Goal: Download file/media

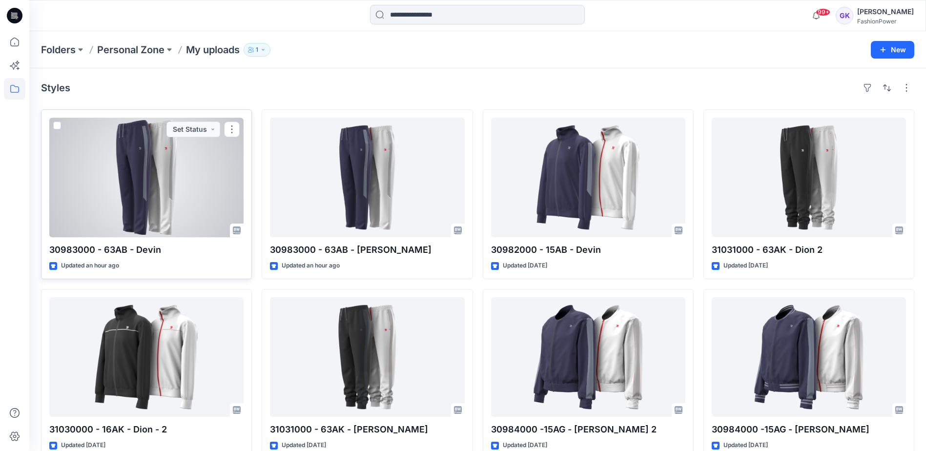
click at [169, 187] on div at bounding box center [146, 178] width 194 height 120
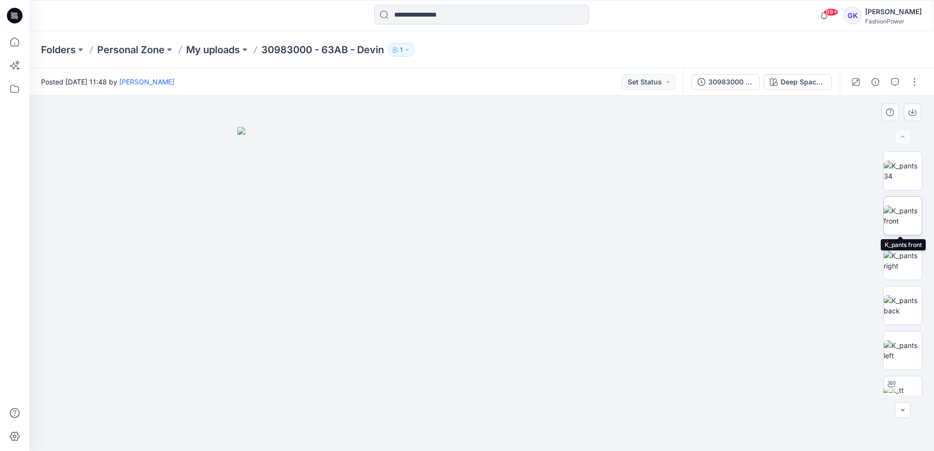
click at [911, 219] on img at bounding box center [902, 216] width 38 height 21
click at [911, 110] on icon "button" at bounding box center [912, 112] width 8 height 8
click at [915, 109] on icon "button" at bounding box center [912, 112] width 8 height 8
click at [898, 307] on img at bounding box center [902, 305] width 38 height 21
click at [912, 107] on button "button" at bounding box center [912, 113] width 18 height 18
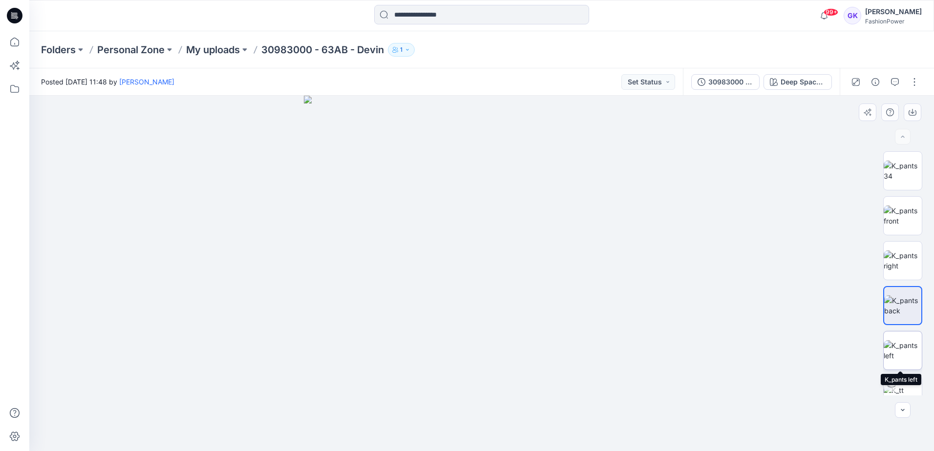
click at [893, 350] on img at bounding box center [902, 350] width 38 height 21
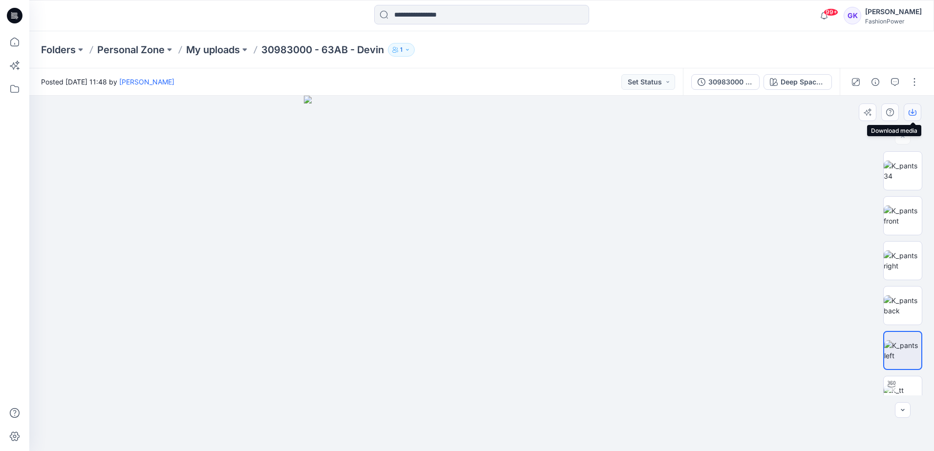
click at [914, 113] on icon "button" at bounding box center [912, 112] width 8 height 8
click at [608, 187] on img at bounding box center [482, 274] width 356 height 356
click at [230, 47] on p "My uploads" at bounding box center [213, 50] width 54 height 14
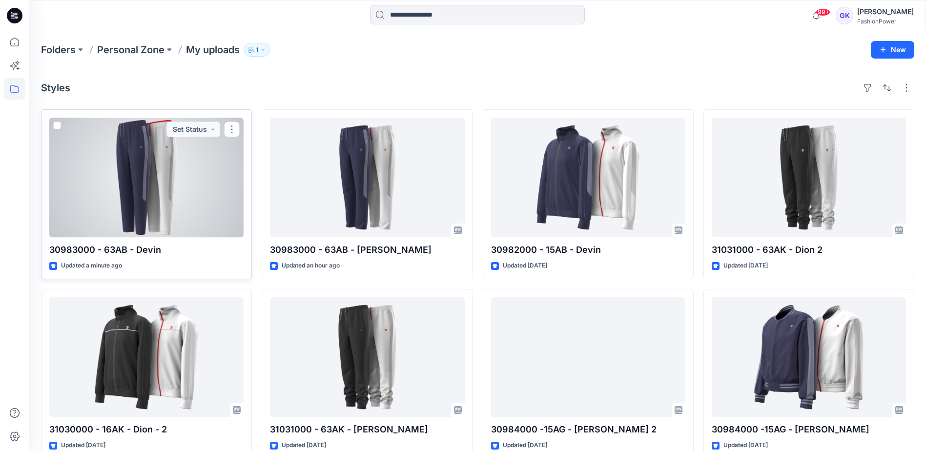
click at [145, 172] on div at bounding box center [146, 178] width 194 height 120
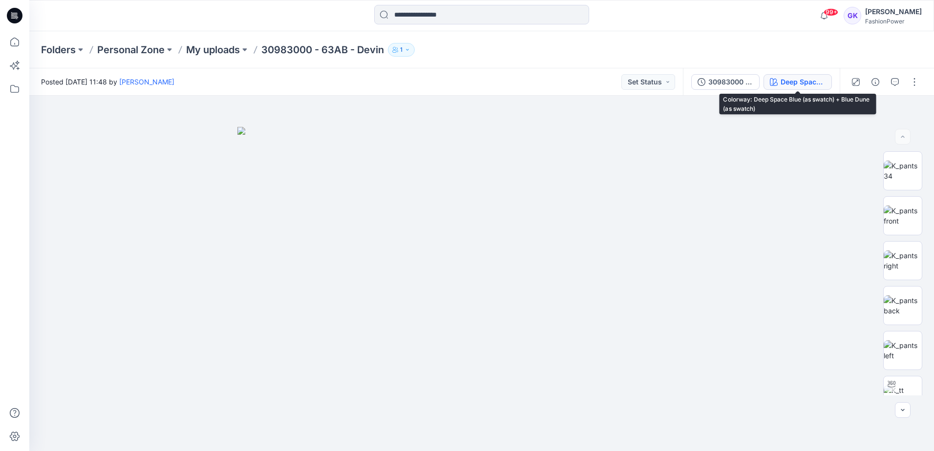
click at [801, 80] on div "Deep Space Blue (as swatch) + Blue Dune (as swatch)" at bounding box center [802, 82] width 45 height 11
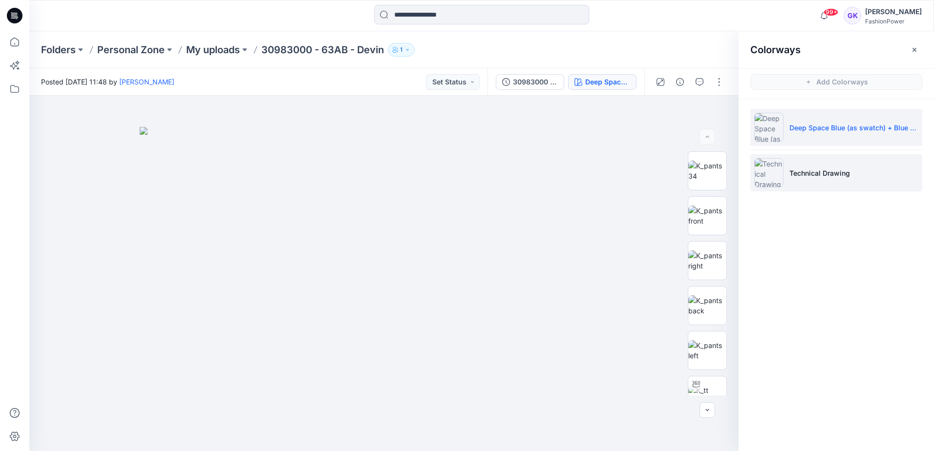
click at [843, 178] on p "Technical Drawing" at bounding box center [819, 173] width 61 height 10
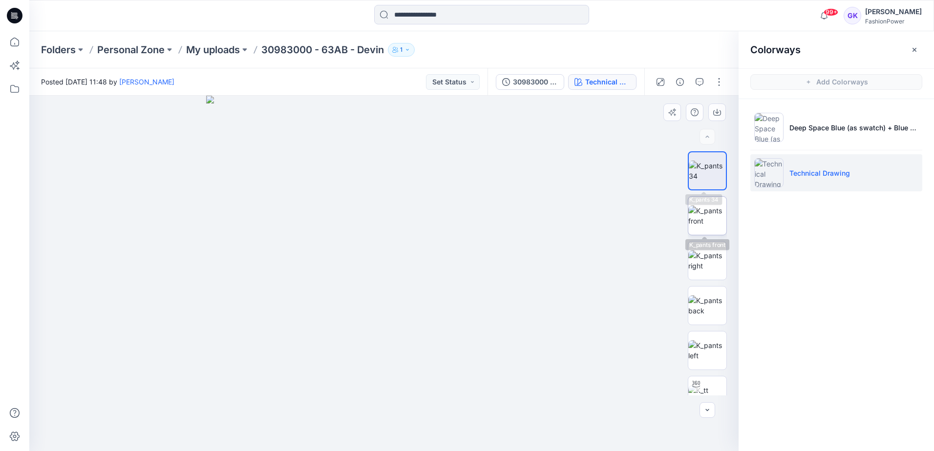
click at [700, 214] on img at bounding box center [707, 216] width 38 height 21
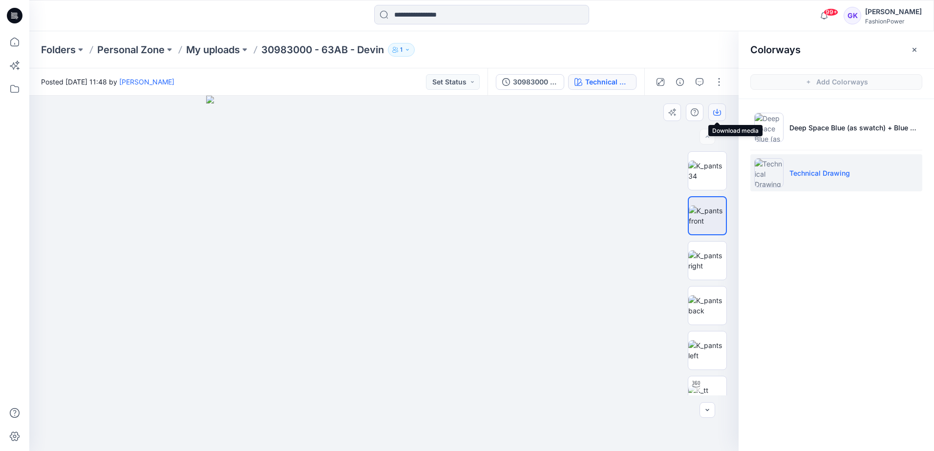
click at [724, 111] on button "button" at bounding box center [717, 113] width 18 height 18
click at [701, 316] on img at bounding box center [707, 305] width 38 height 21
click at [721, 113] on button "button" at bounding box center [717, 113] width 18 height 18
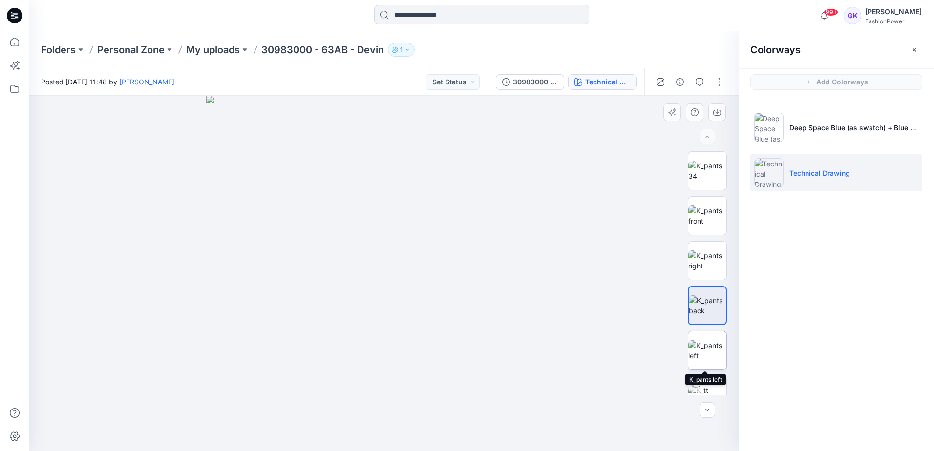
click at [709, 355] on img at bounding box center [707, 350] width 38 height 21
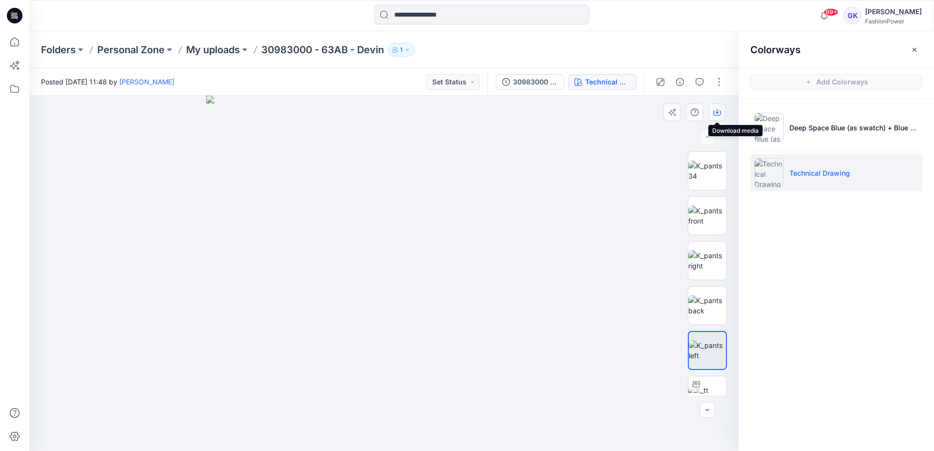
click at [715, 110] on icon "button" at bounding box center [717, 112] width 8 height 8
click at [541, 189] on img at bounding box center [384, 274] width 356 height 356
click at [204, 43] on p "My uploads" at bounding box center [213, 50] width 54 height 14
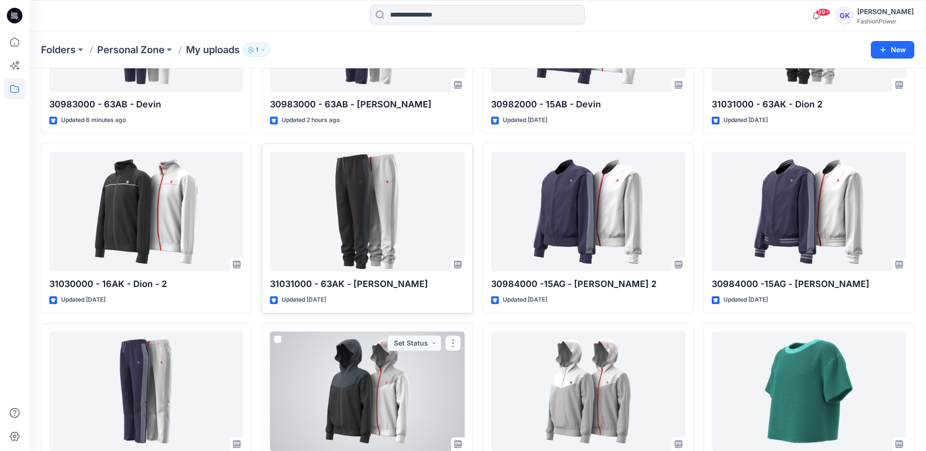
scroll to position [53, 0]
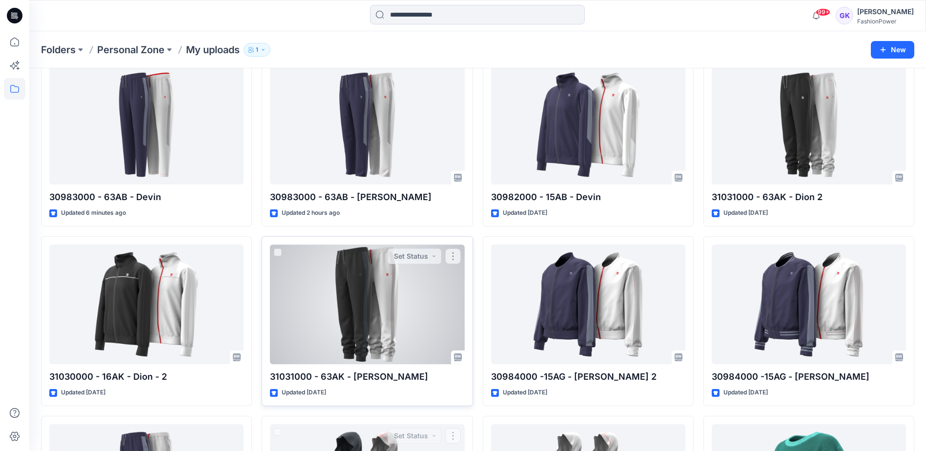
click at [350, 312] on div at bounding box center [367, 305] width 194 height 120
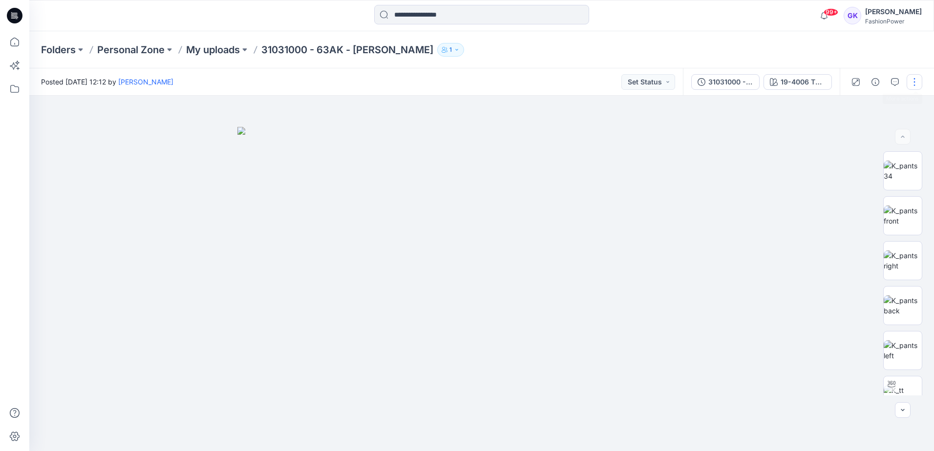
click at [920, 80] on button "button" at bounding box center [914, 82] width 16 height 16
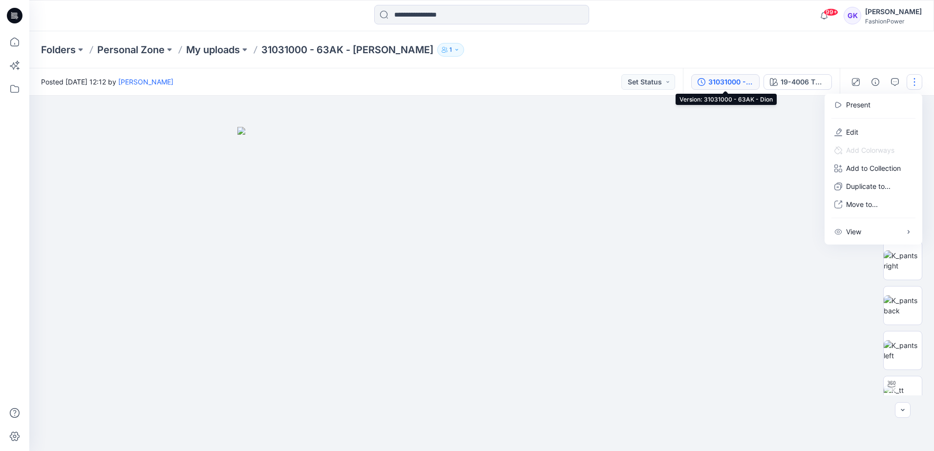
click at [733, 85] on div "31031000 - 63AK - [PERSON_NAME]" at bounding box center [730, 82] width 45 height 11
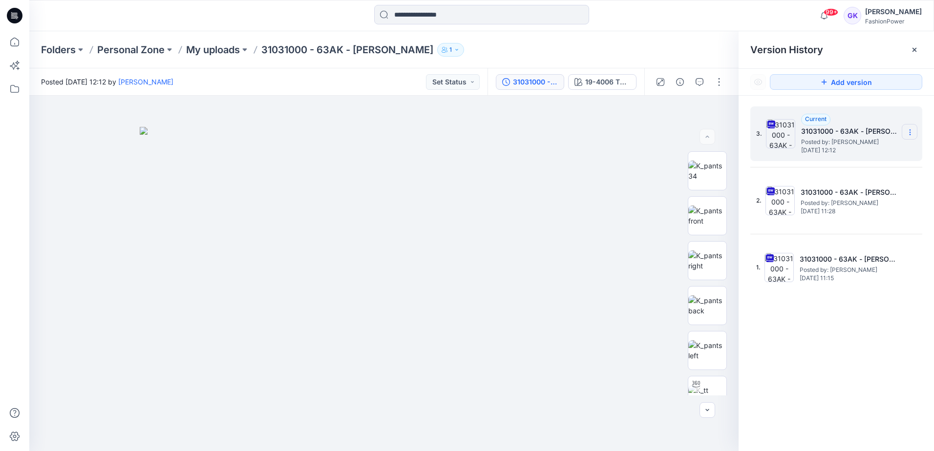
click at [910, 129] on icon at bounding box center [910, 132] width 8 height 8
click at [864, 150] on span "Download Source BW File" at bounding box center [860, 152] width 82 height 12
click at [220, 52] on p "My uploads" at bounding box center [213, 50] width 54 height 14
